Goal: Task Accomplishment & Management: Check status

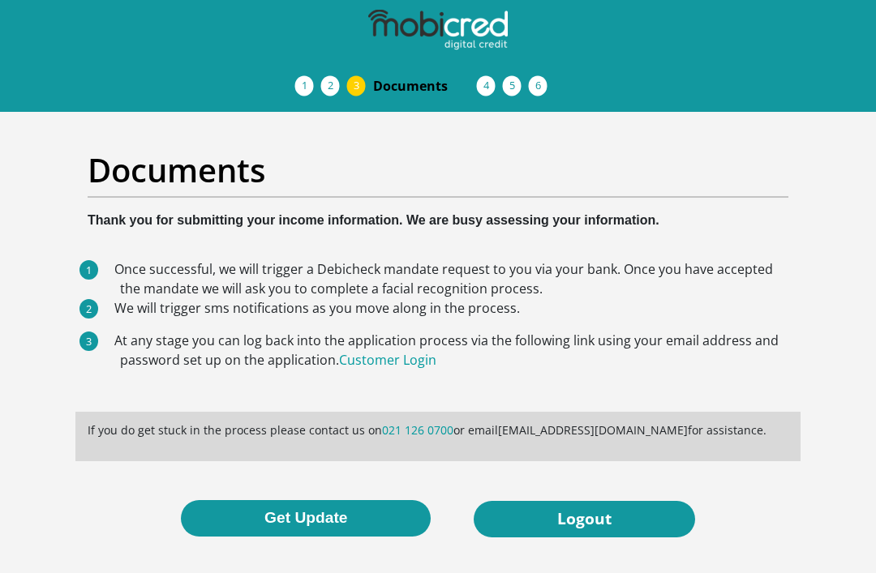
click at [332, 532] on button "Get Update" at bounding box center [306, 518] width 250 height 36
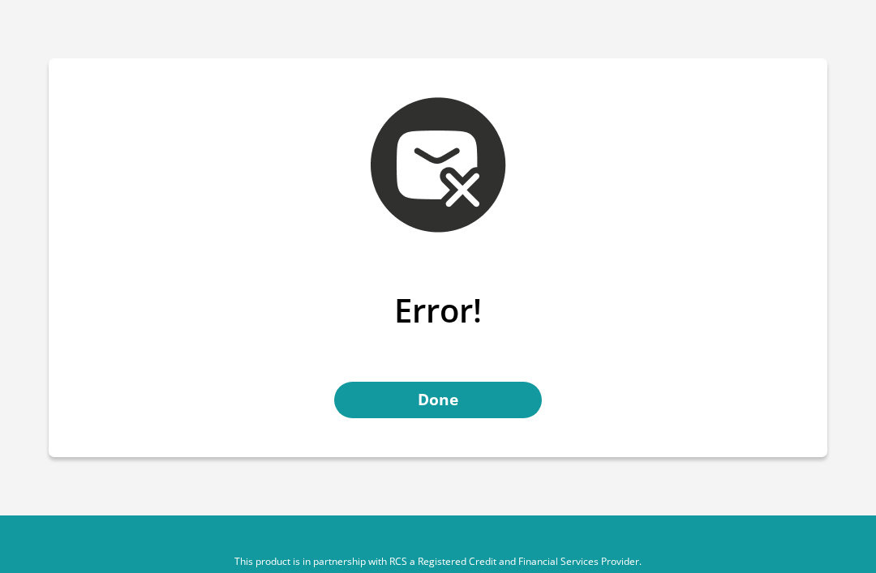
click at [479, 400] on link "Done" at bounding box center [438, 400] width 208 height 36
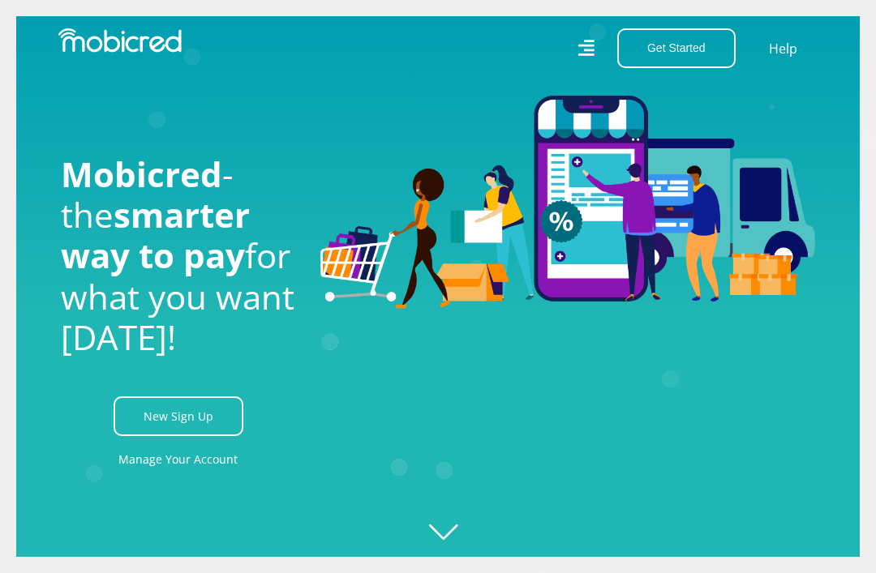
scroll to position [0, 3111]
